Goal: Task Accomplishment & Management: Manage account settings

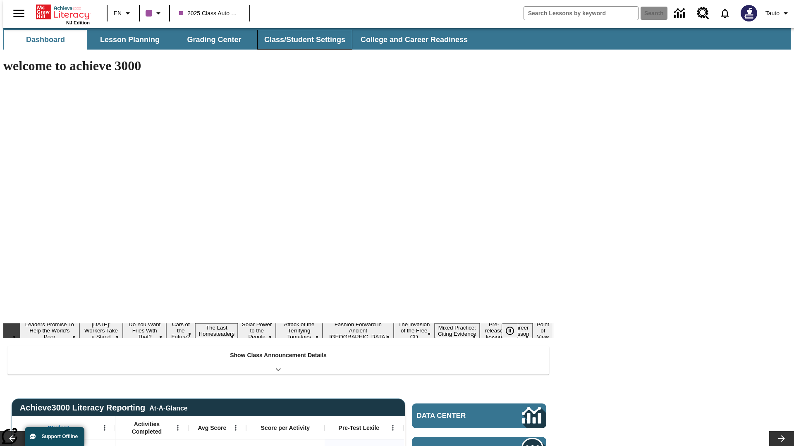
click at [300, 40] on button "Class/Student Settings" at bounding box center [304, 40] width 95 height 20
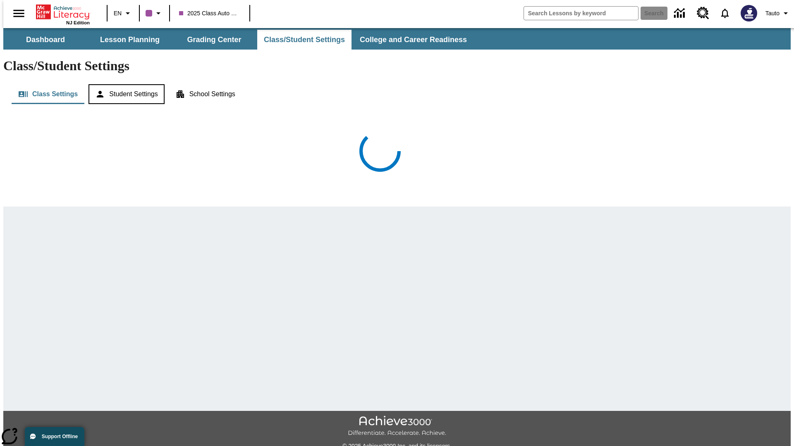
click at [124, 84] on button "Student Settings" at bounding box center [126, 94] width 76 height 20
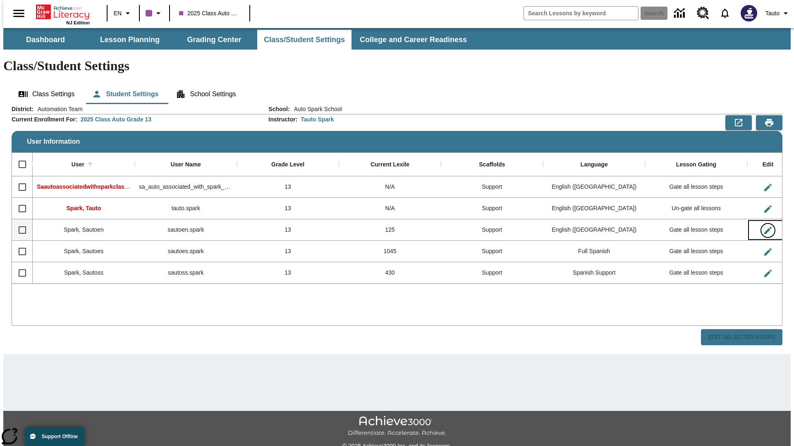
click at [764, 227] on icon "Edit User" at bounding box center [767, 230] width 7 height 7
